Goal: Task Accomplishment & Management: Use online tool/utility

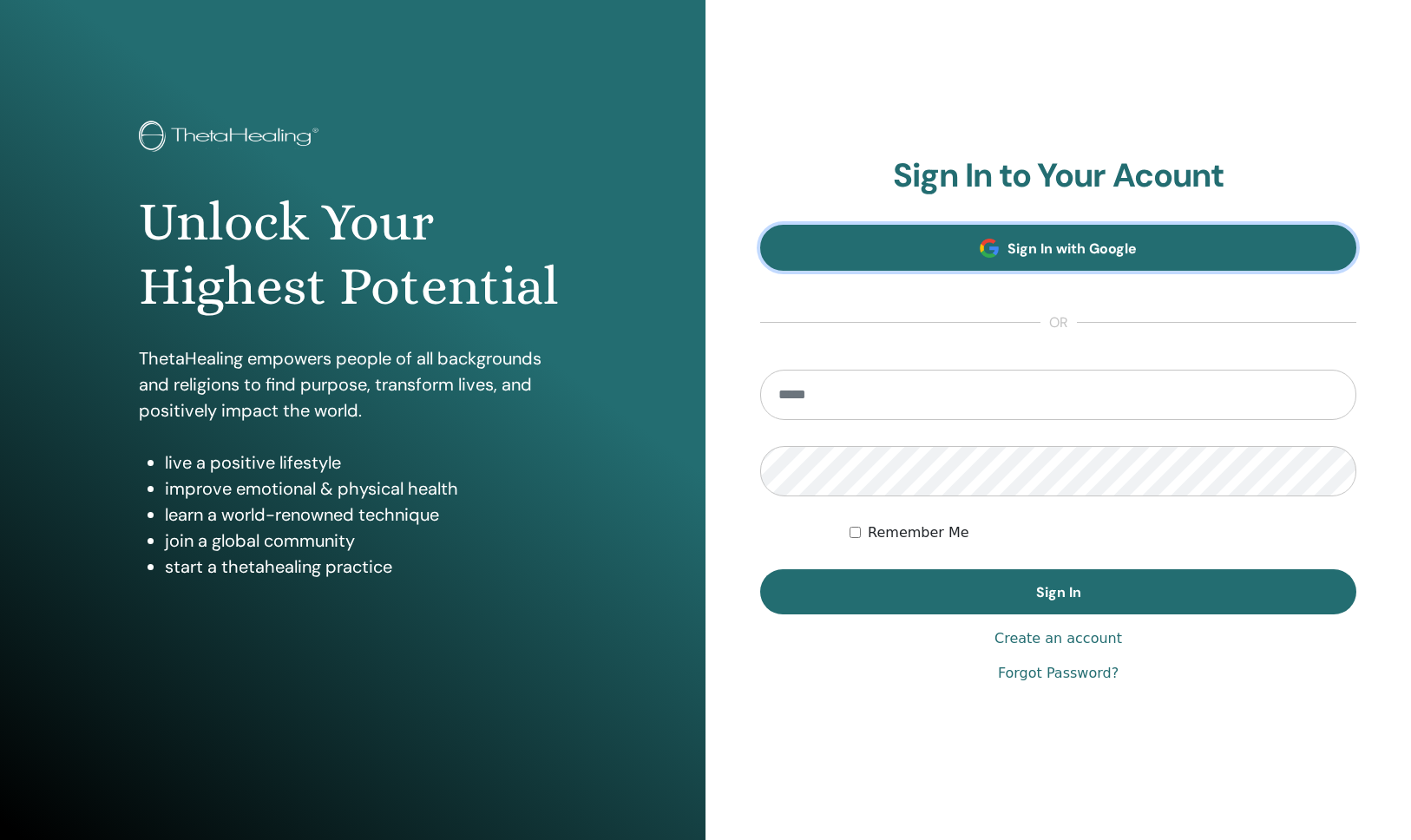
click at [961, 250] on link "Sign In with Google" at bounding box center [1058, 247] width 596 height 46
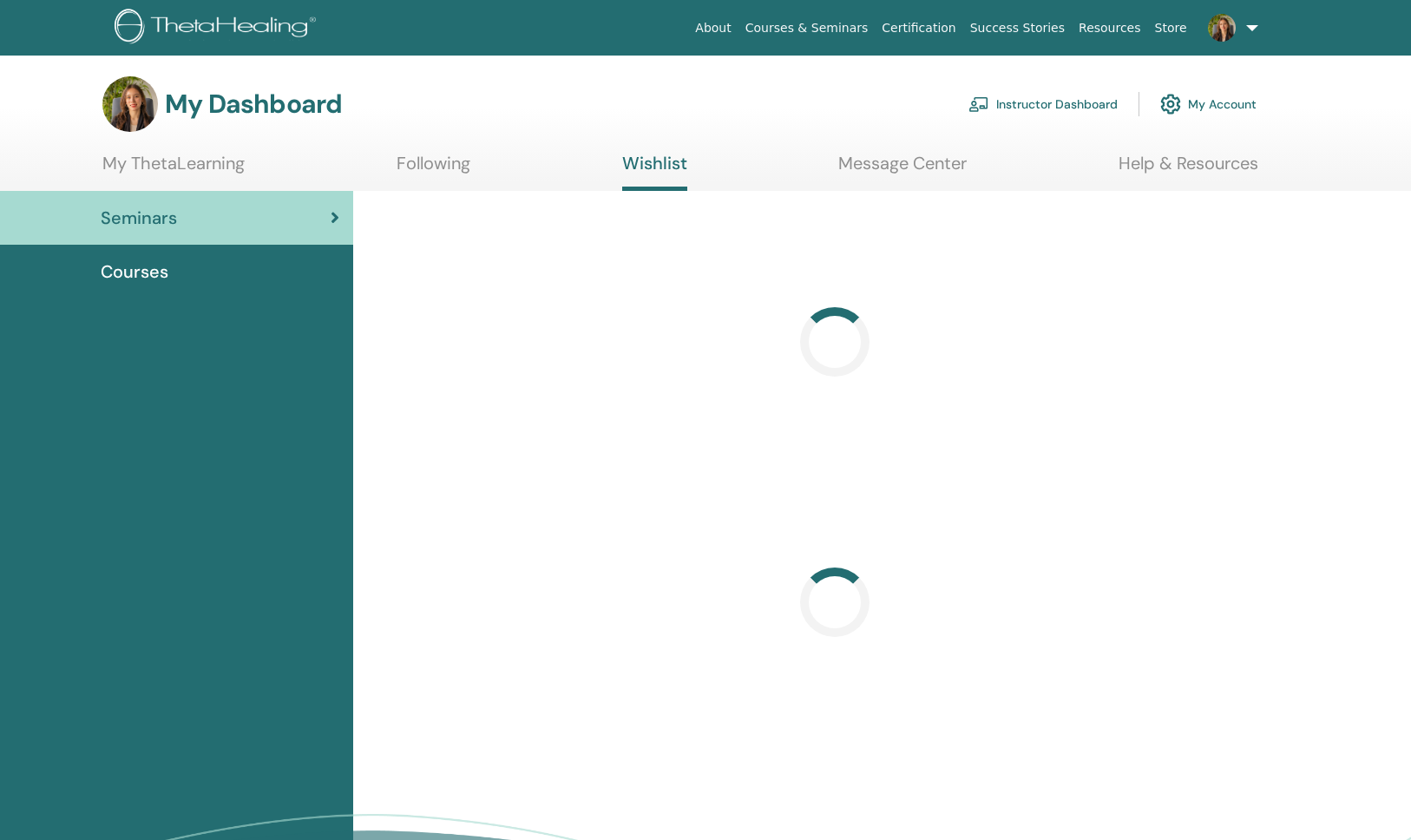
click at [1090, 100] on link "Instructor Dashboard" at bounding box center [1043, 104] width 149 height 38
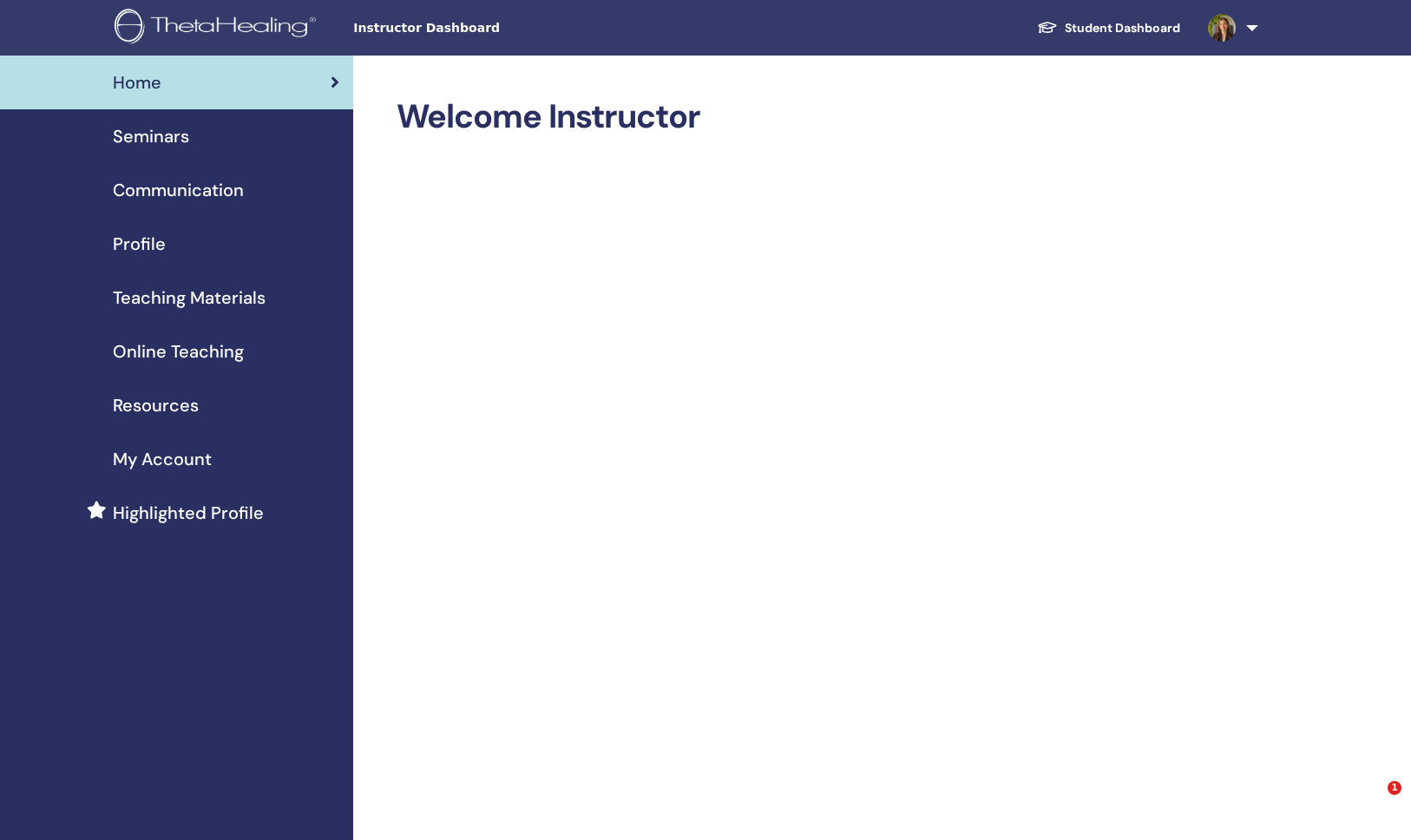
click at [165, 132] on span "Seminars" at bounding box center [150, 136] width 76 height 26
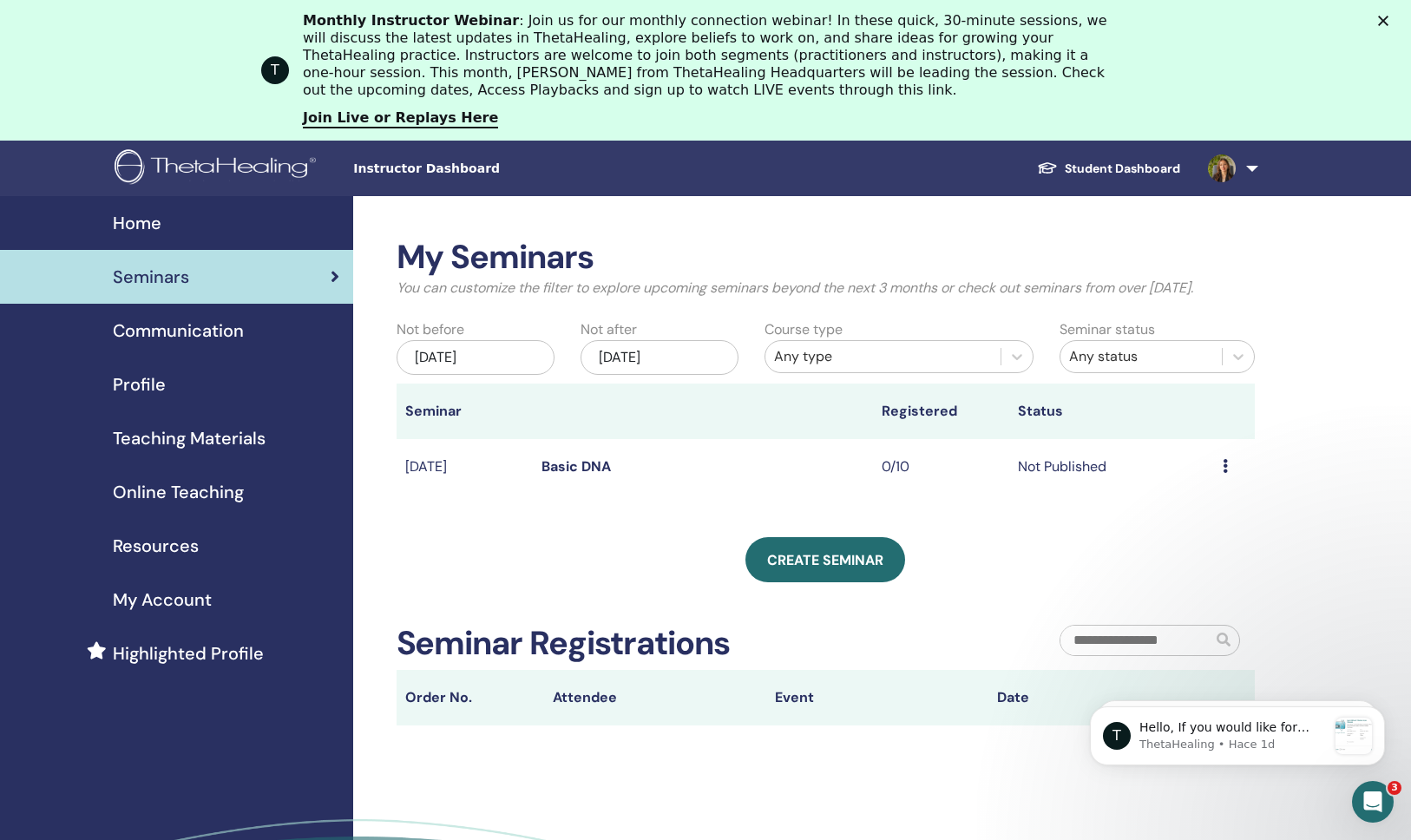
click at [577, 467] on link "Basic DNA" at bounding box center [576, 466] width 69 height 18
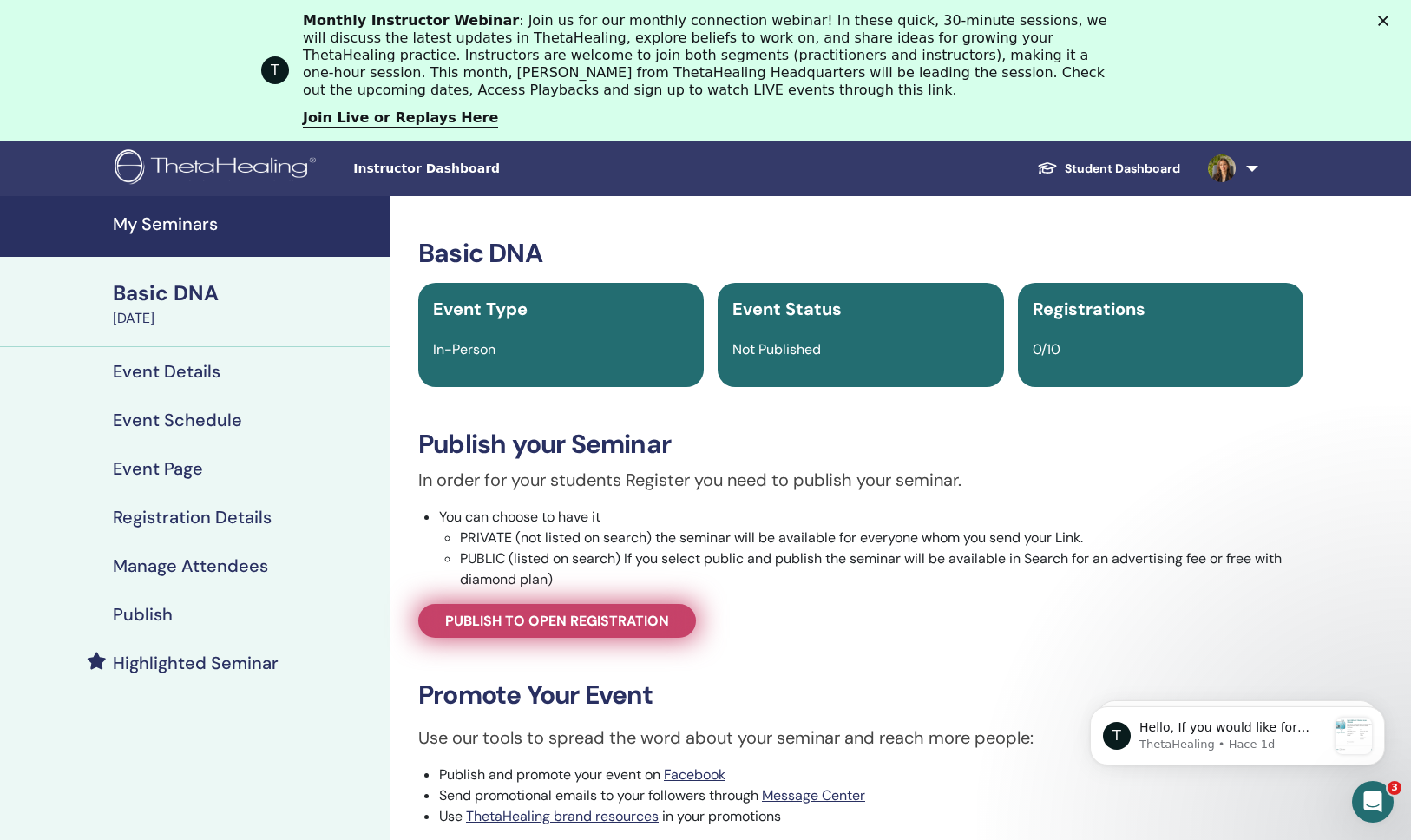
click at [558, 624] on span "Publish to open registration" at bounding box center [557, 620] width 223 height 18
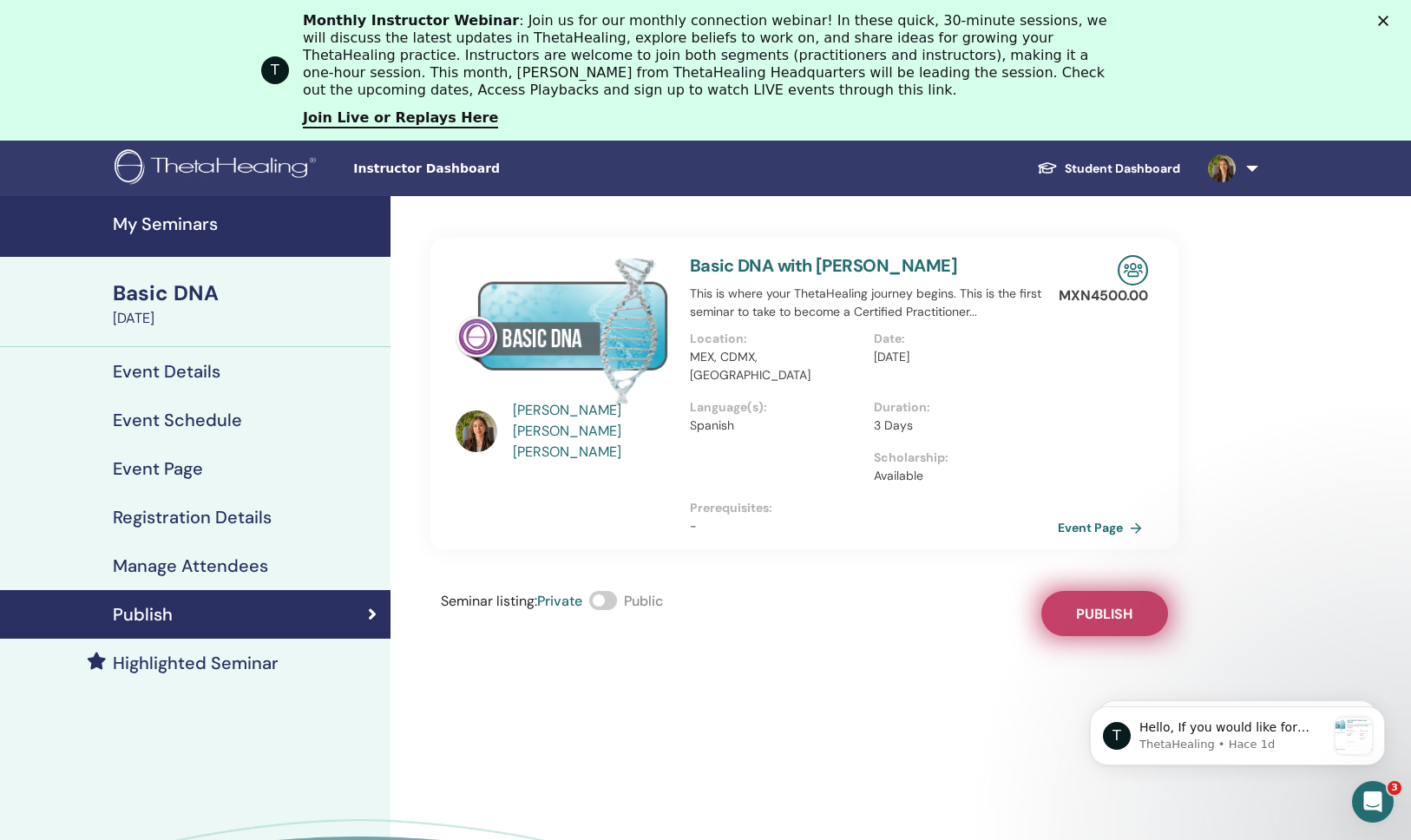
click at [1083, 604] on span "Publish" at bounding box center [1104, 613] width 56 height 18
click at [1101, 514] on link "Event Page" at bounding box center [1106, 527] width 91 height 26
